Goal: Communication & Community: Answer question/provide support

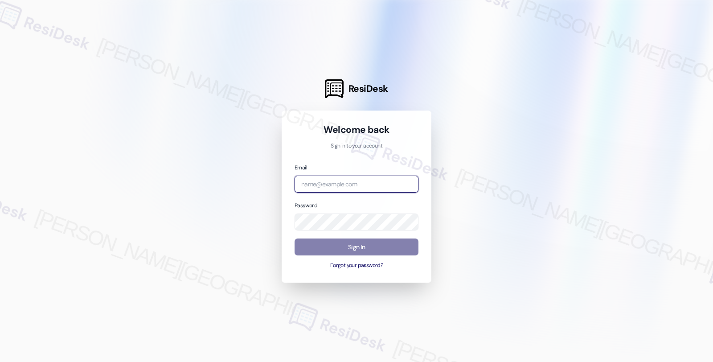
click at [331, 186] on input "email" at bounding box center [356, 183] width 124 height 17
type input "[EMAIL_ADDRESS][PERSON_NAME][DOMAIN_NAME]"
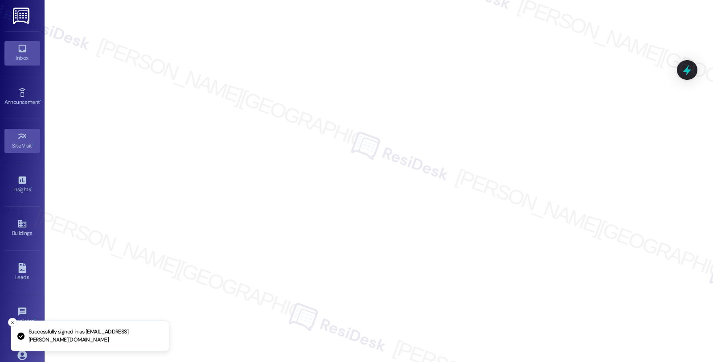
click at [17, 59] on div "Inbox" at bounding box center [22, 57] width 45 height 9
